Goal: Task Accomplishment & Management: Manage account settings

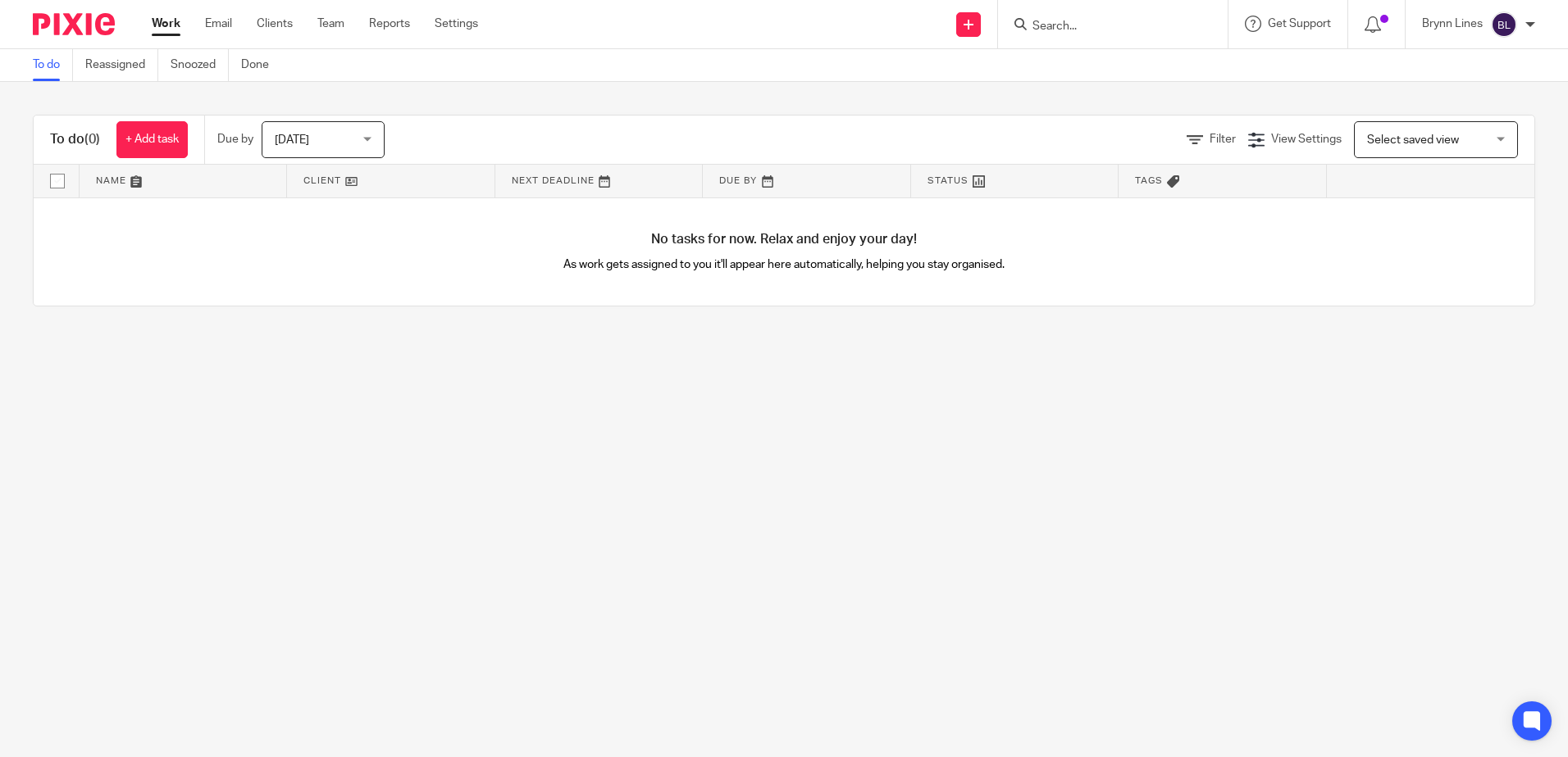
click at [77, 18] on img at bounding box center [74, 24] width 82 height 22
click at [1068, 14] on form at bounding box center [1118, 23] width 174 height 20
click at [1072, 18] on form at bounding box center [1118, 23] width 174 height 20
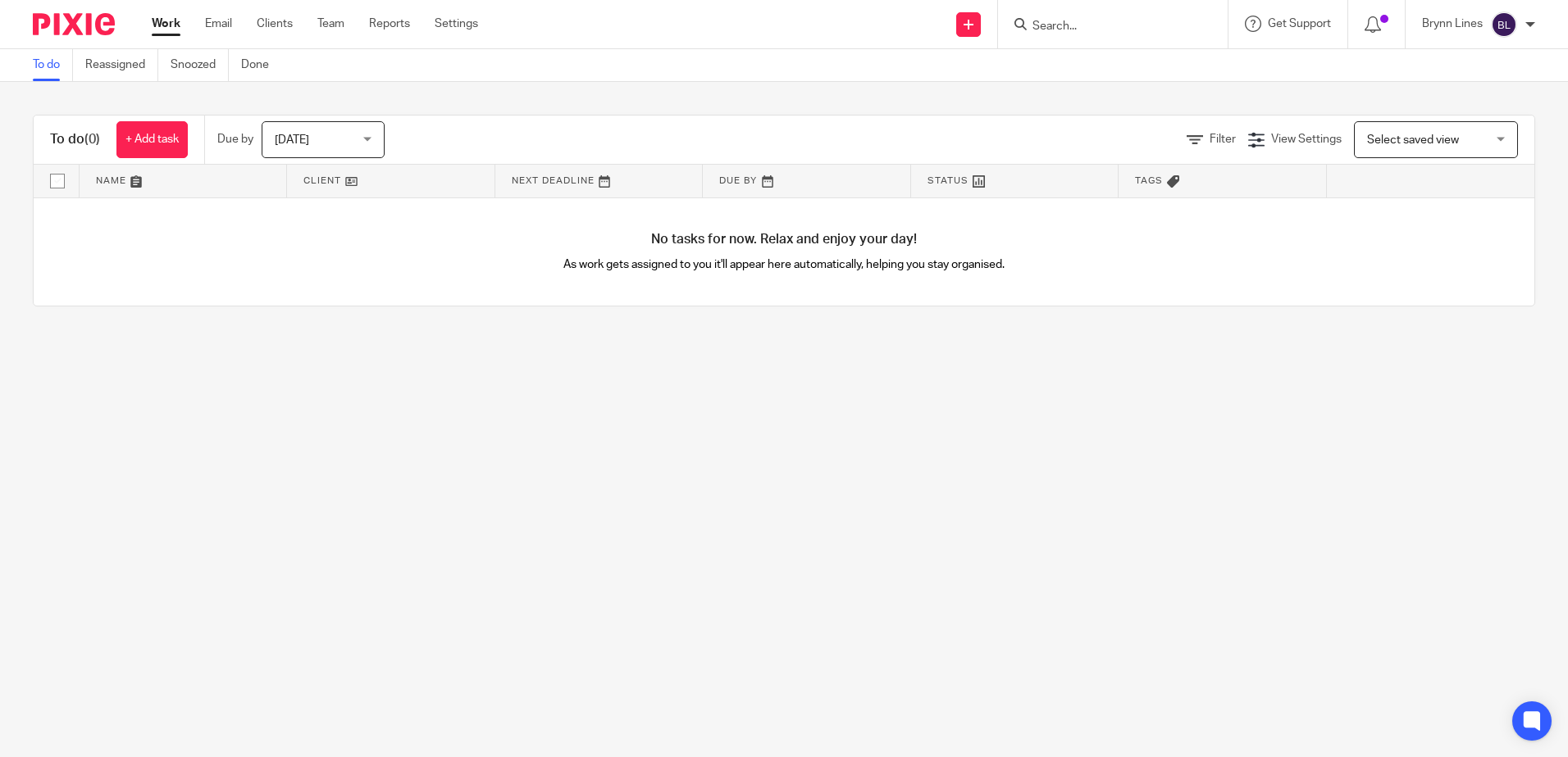
click at [1043, 33] on input "Search" at bounding box center [1104, 26] width 147 height 15
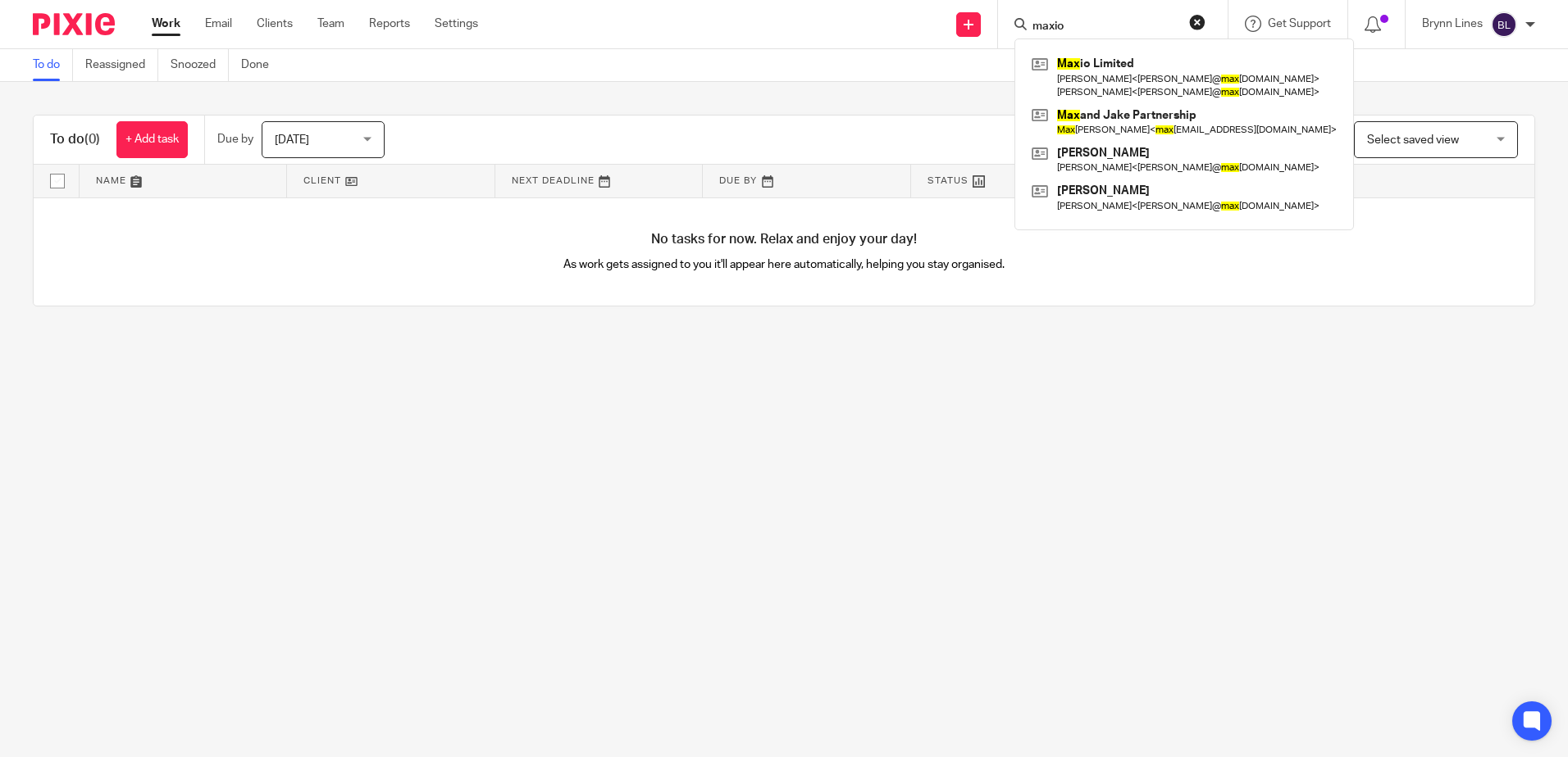
type input "maxio"
click button "submit" at bounding box center [0, 0] width 0 height 0
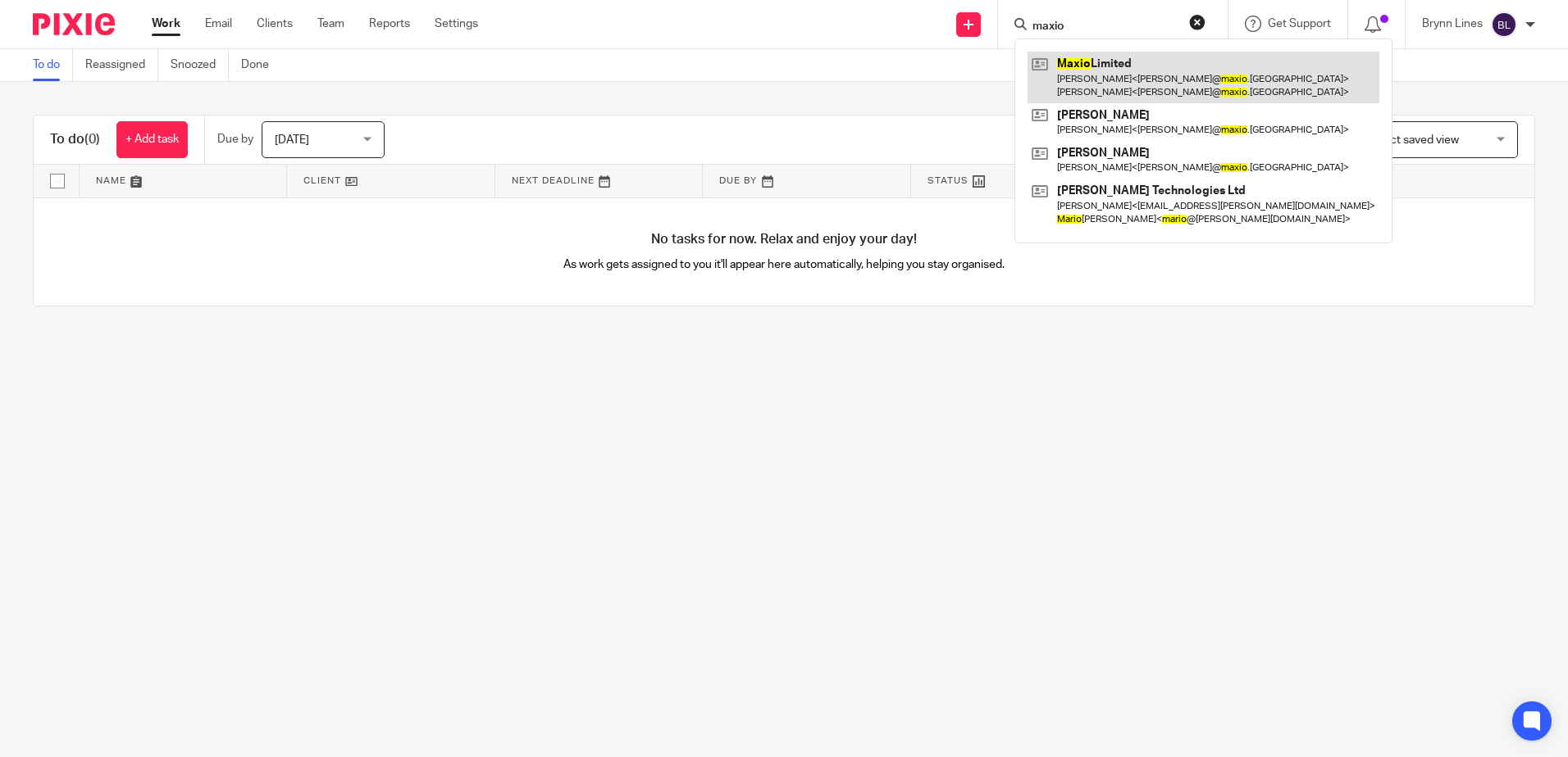
click at [1118, 91] on link at bounding box center [1203, 76] width 352 height 50
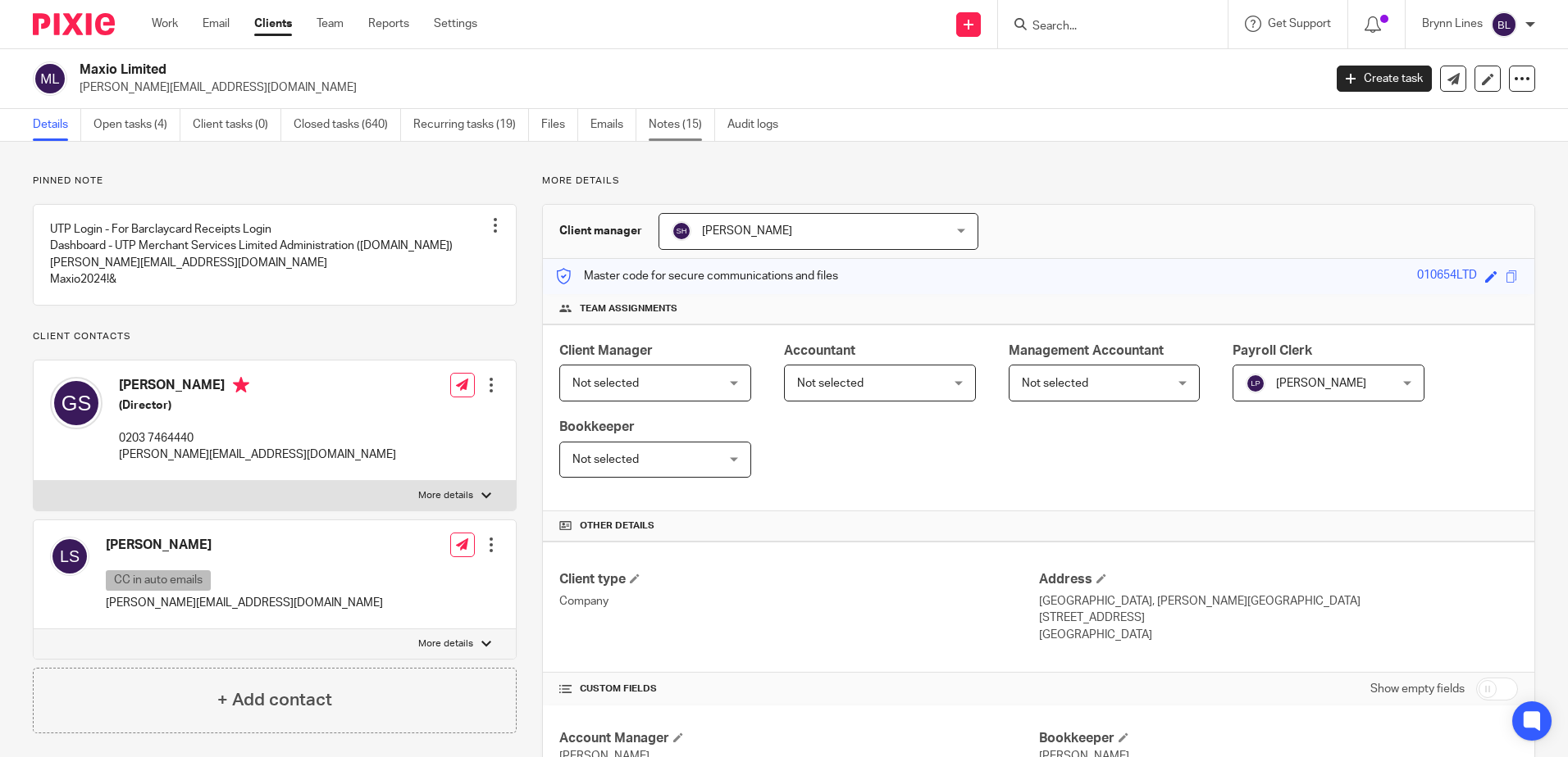
click at [660, 116] on link "Notes (15)" at bounding box center [682, 125] width 67 height 32
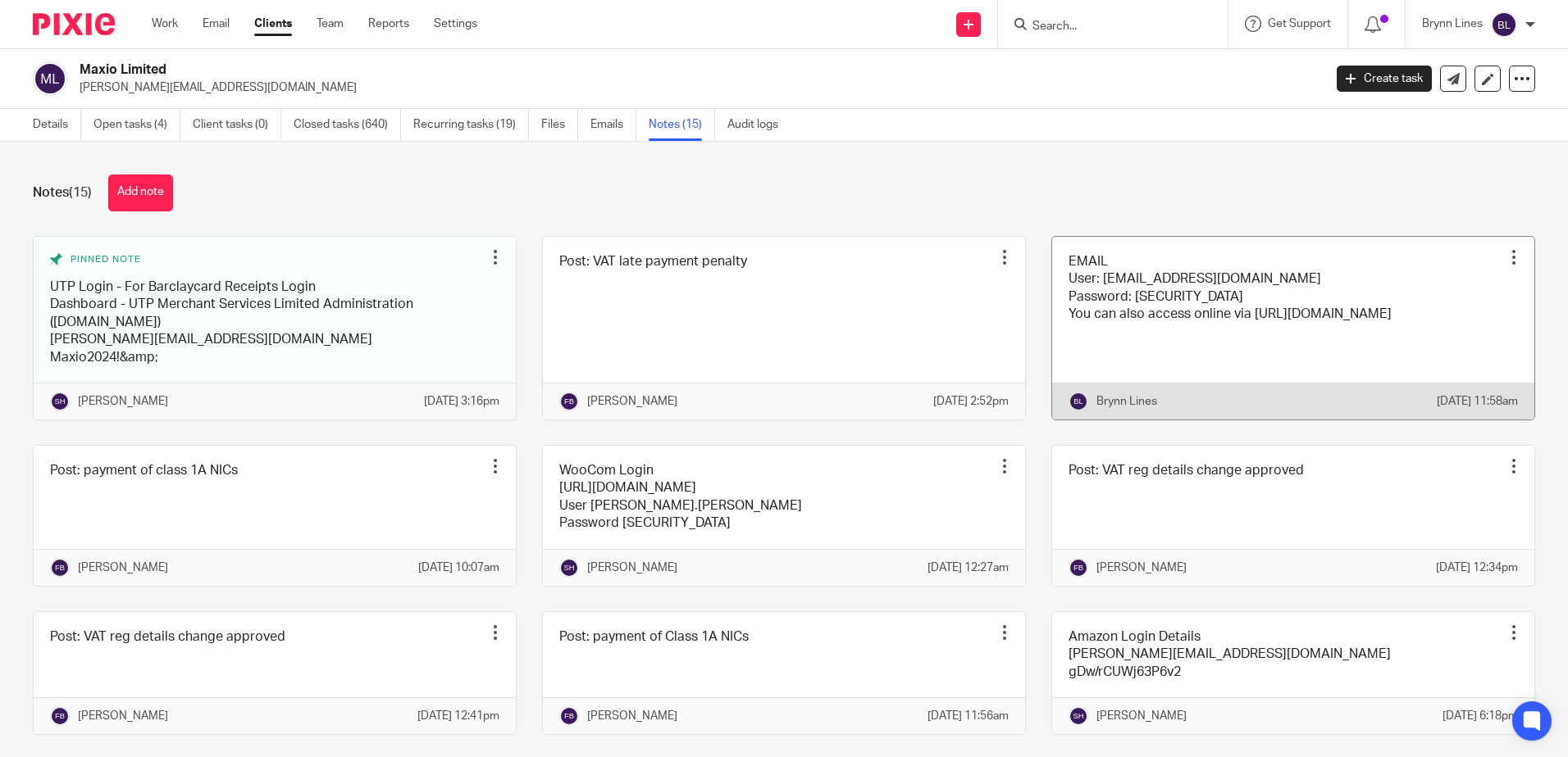
click at [1117, 291] on link at bounding box center [1293, 328] width 482 height 183
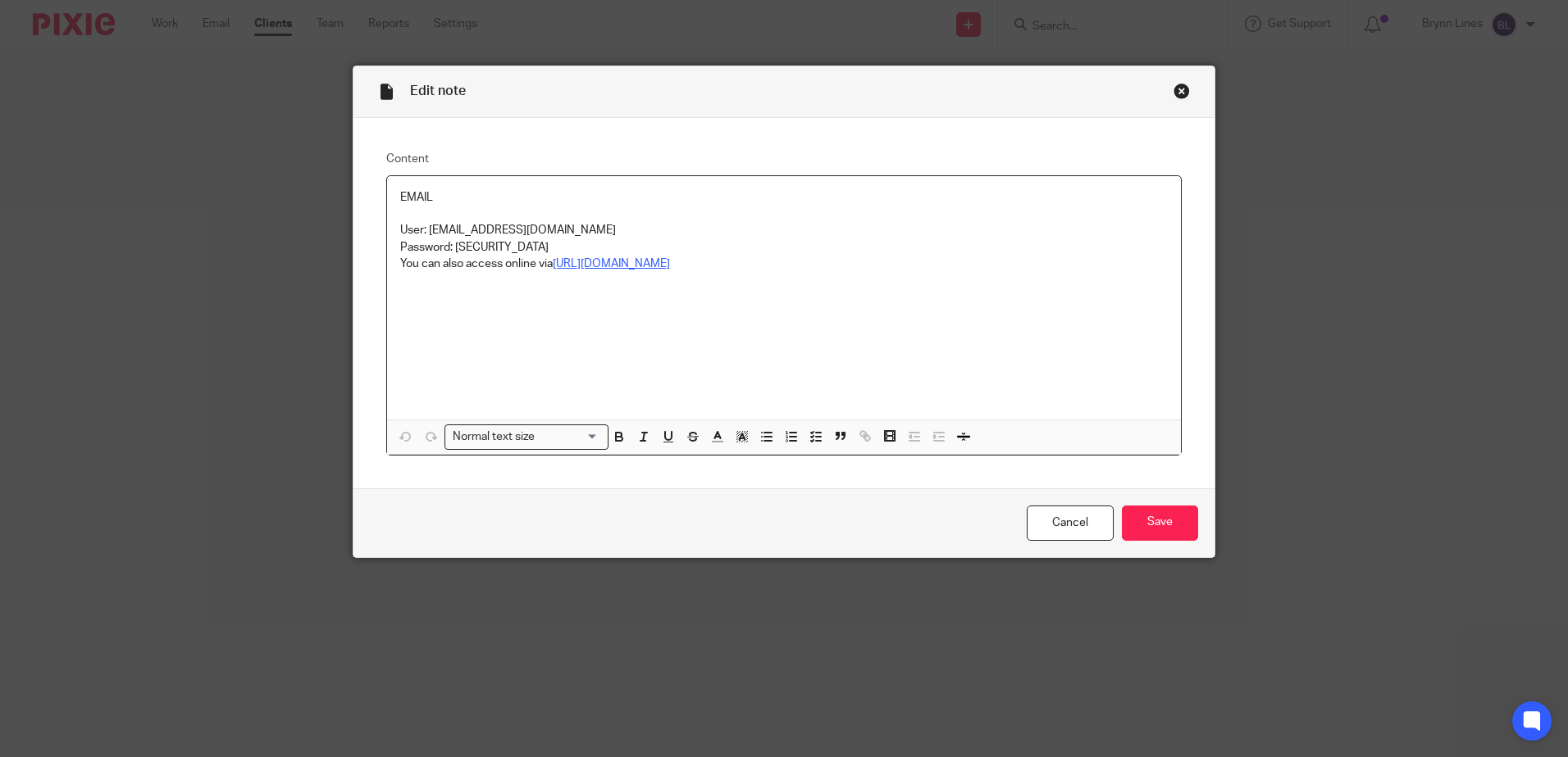
click at [617, 268] on u "[URL][DOMAIN_NAME]" at bounding box center [611, 264] width 117 height 12
click at [623, 264] on u "[URL][DOMAIN_NAME]" at bounding box center [611, 264] width 117 height 12
click at [623, 264] on u "https://outlook.office.com" at bounding box center [611, 264] width 117 height 12
click at [629, 290] on link "https://outlook.office.com" at bounding box center [613, 294] width 117 height 16
